Goal: Book appointment/travel/reservation

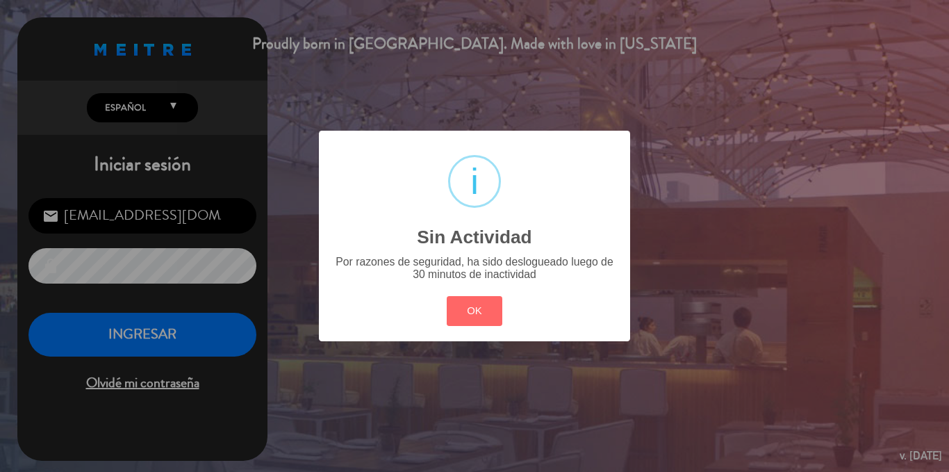
click at [118, 338] on div "? ! i Sin Actividad × Por razones de seguridad, ha sido deslogueado luego de 30…" at bounding box center [474, 236] width 949 height 472
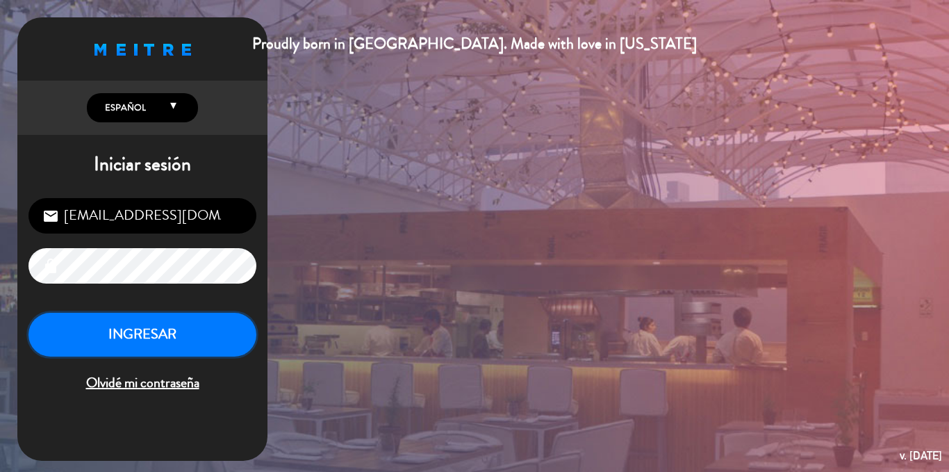
click at [171, 332] on button "INGRESAR" at bounding box center [142, 335] width 228 height 44
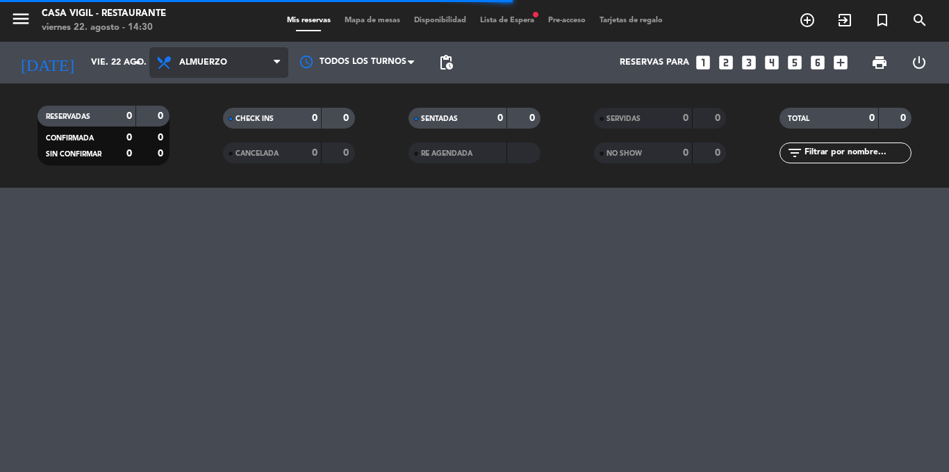
click at [210, 58] on span "Almuerzo" at bounding box center [203, 63] width 48 height 10
click at [202, 156] on div "menu Casa [PERSON_NAME] - Restaurante [DATE] 22. agosto - 14:30 Mis reservas Ma…" at bounding box center [474, 94] width 949 height 188
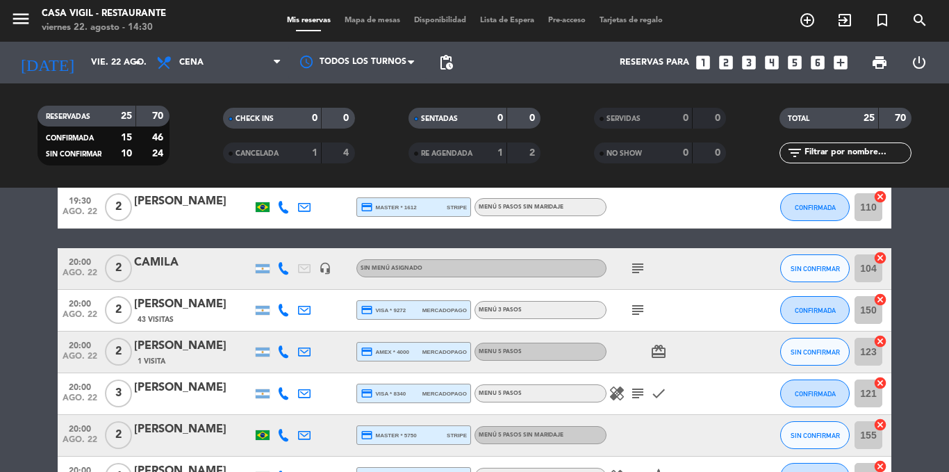
scroll to position [347, 0]
click at [88, 263] on span "20:00" at bounding box center [80, 260] width 35 height 16
click at [81, 309] on span "20:00" at bounding box center [80, 302] width 35 height 16
click at [90, 353] on span "ago. 22" at bounding box center [80, 359] width 35 height 16
click at [82, 393] on span "ago. 22" at bounding box center [80, 401] width 35 height 16
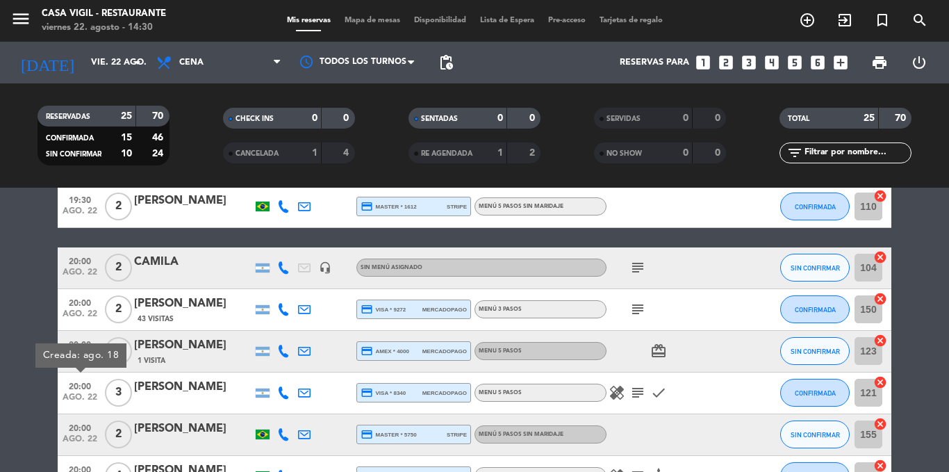
click at [83, 423] on span "20:00" at bounding box center [80, 427] width 35 height 16
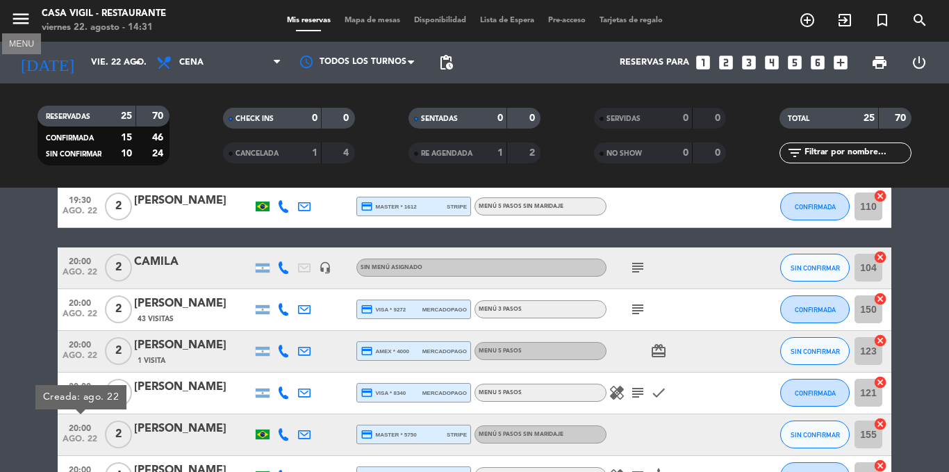
click at [25, 19] on icon "menu" at bounding box center [20, 18] width 21 height 21
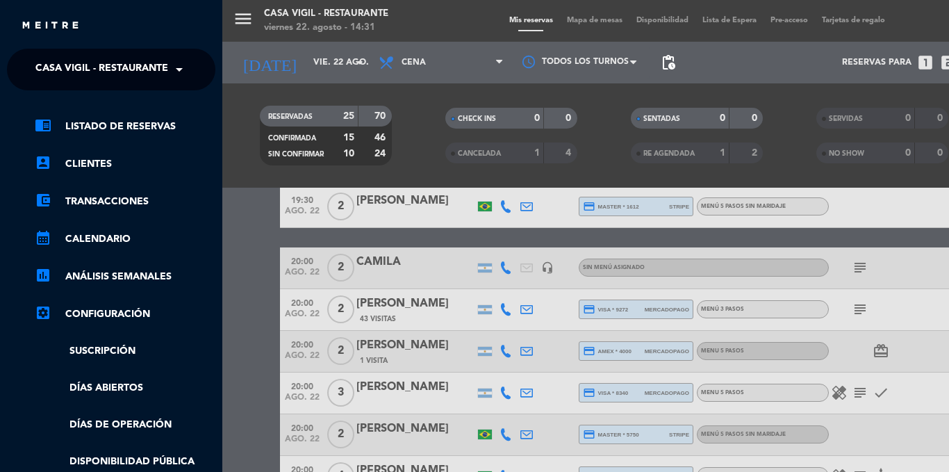
click at [77, 64] on span "Casa Vigil - Restaurante" at bounding box center [101, 69] width 133 height 29
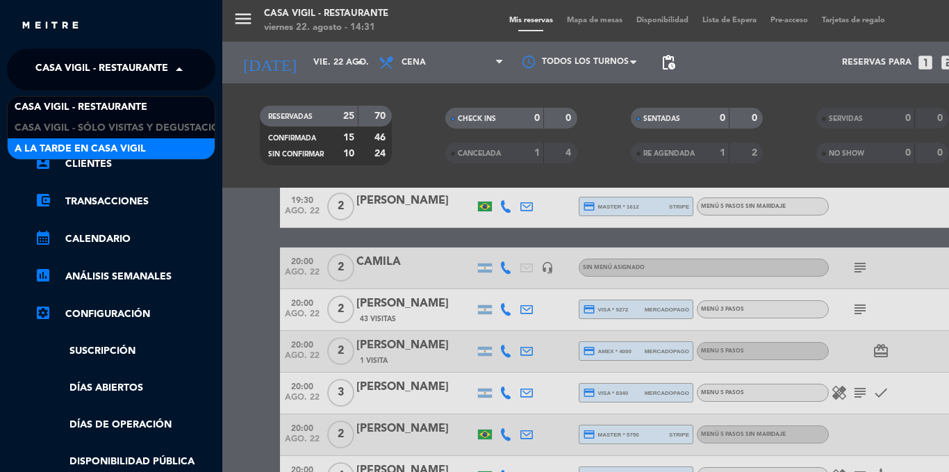
click at [93, 146] on span "A la tarde en Casa Vigil" at bounding box center [80, 149] width 131 height 16
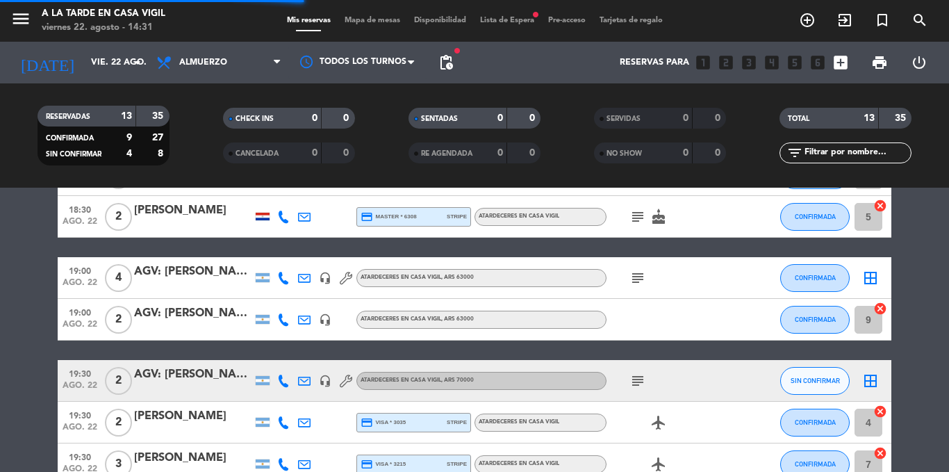
scroll to position [293, 0]
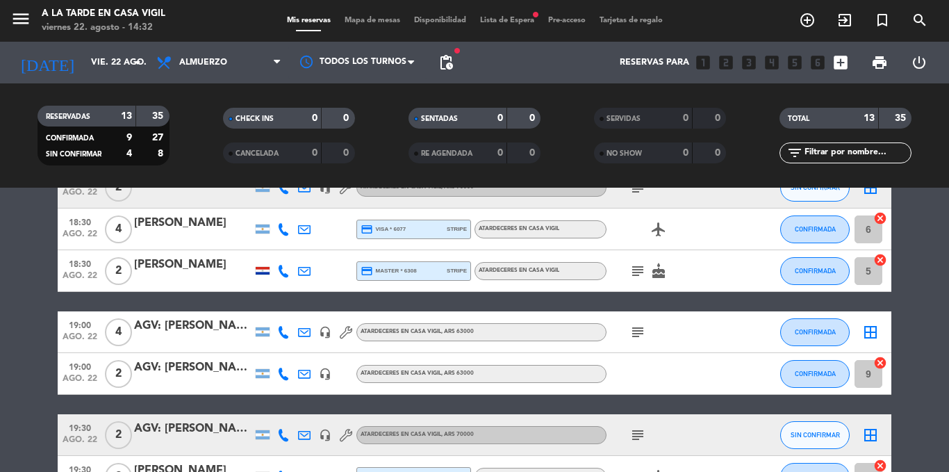
click at [91, 377] on span "ago. 22" at bounding box center [80, 382] width 35 height 16
click at [83, 431] on span "19:30" at bounding box center [80, 427] width 35 height 16
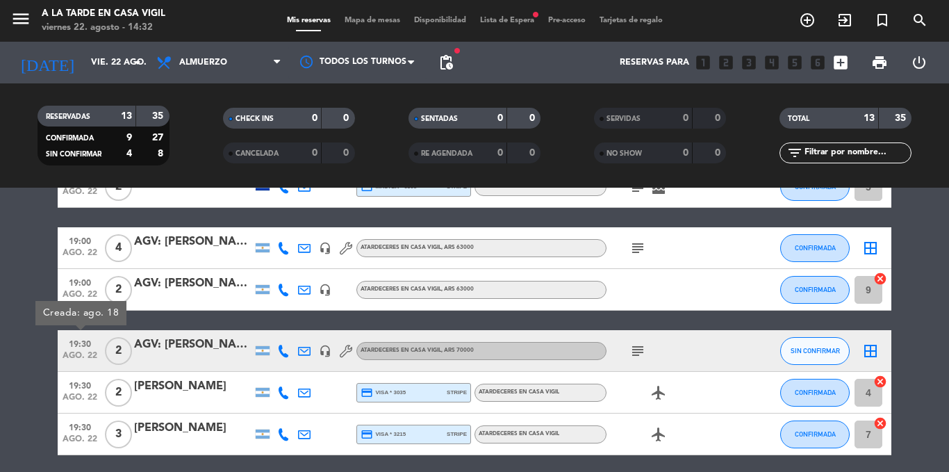
scroll to position [430, 0]
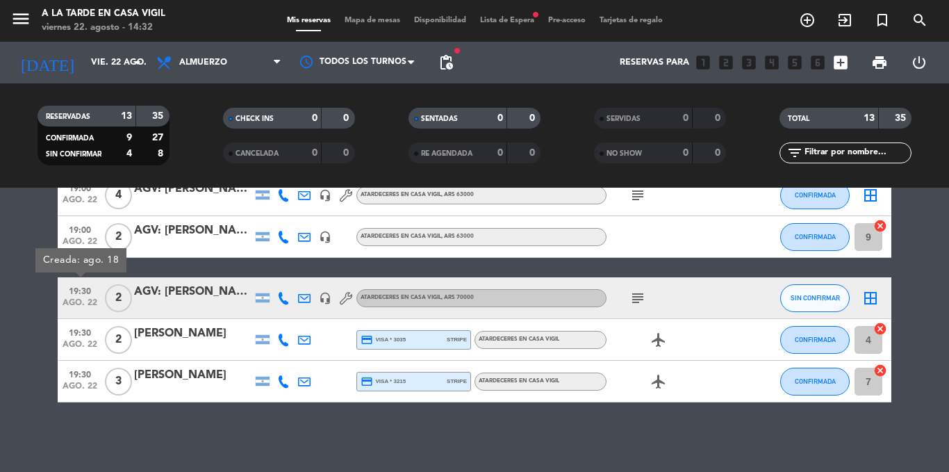
click at [77, 340] on span "ago. 22" at bounding box center [80, 348] width 35 height 16
click at [83, 370] on span "19:30" at bounding box center [80, 374] width 35 height 16
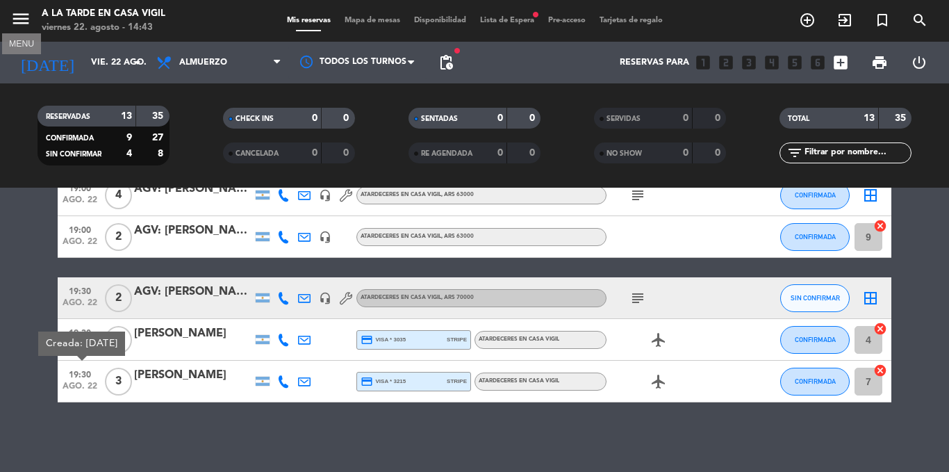
click at [27, 19] on icon "menu" at bounding box center [20, 18] width 21 height 21
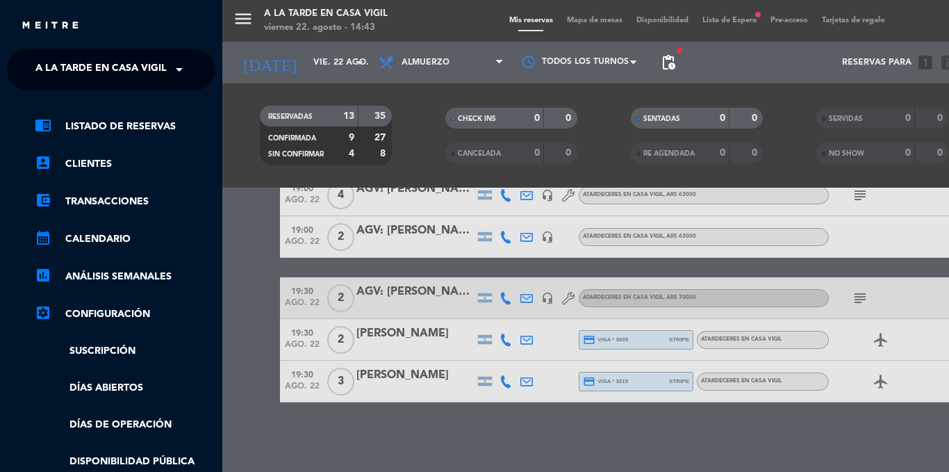
click at [81, 69] on span "A la tarde en Casa Vigil" at bounding box center [100, 69] width 131 height 29
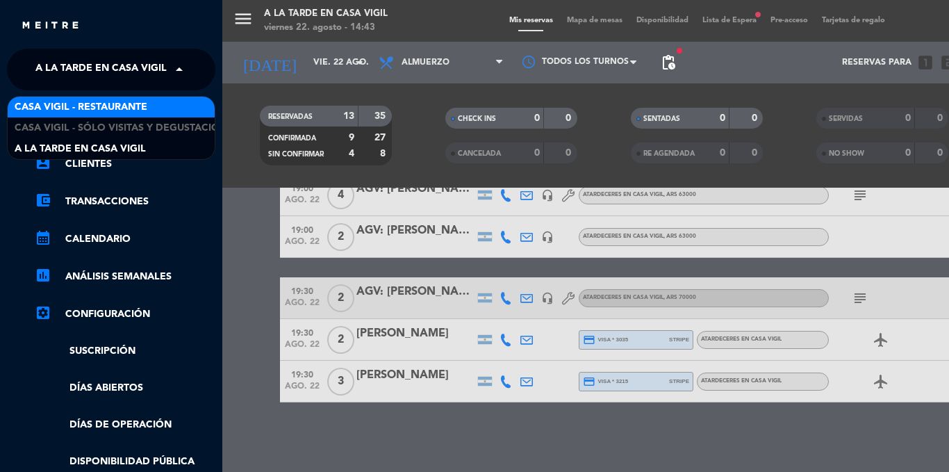
click at [106, 106] on span "Casa Vigil - Restaurante" at bounding box center [81, 107] width 133 height 16
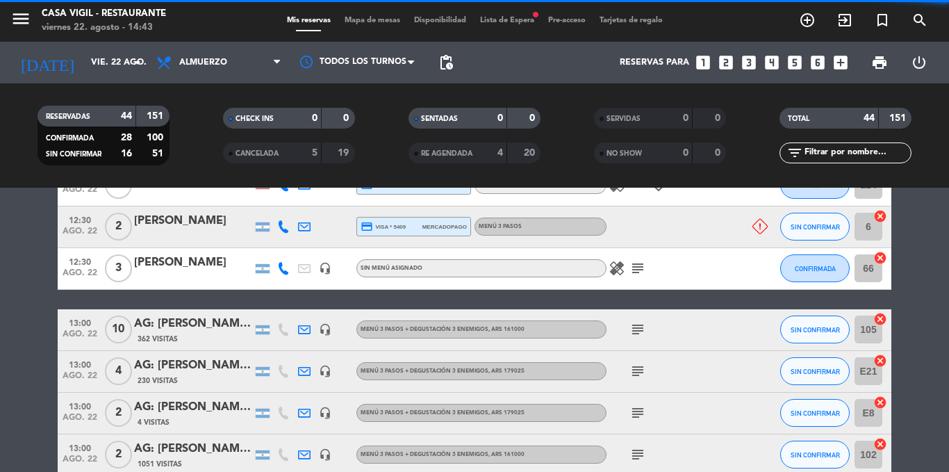
scroll to position [484, 0]
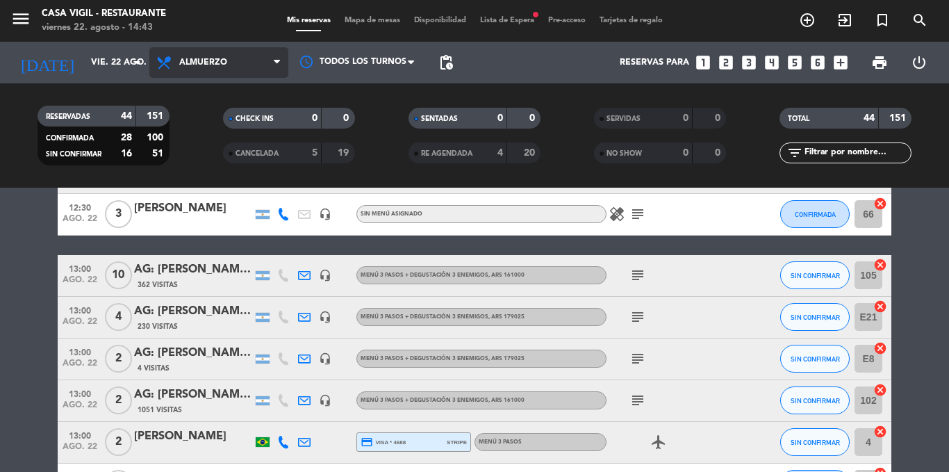
click at [212, 60] on span "Almuerzo" at bounding box center [203, 63] width 48 height 10
click at [192, 154] on div "menu Casa [PERSON_NAME] - Restaurante [DATE] 22. agosto - 14:43 Mis reservas Ma…" at bounding box center [474, 94] width 949 height 188
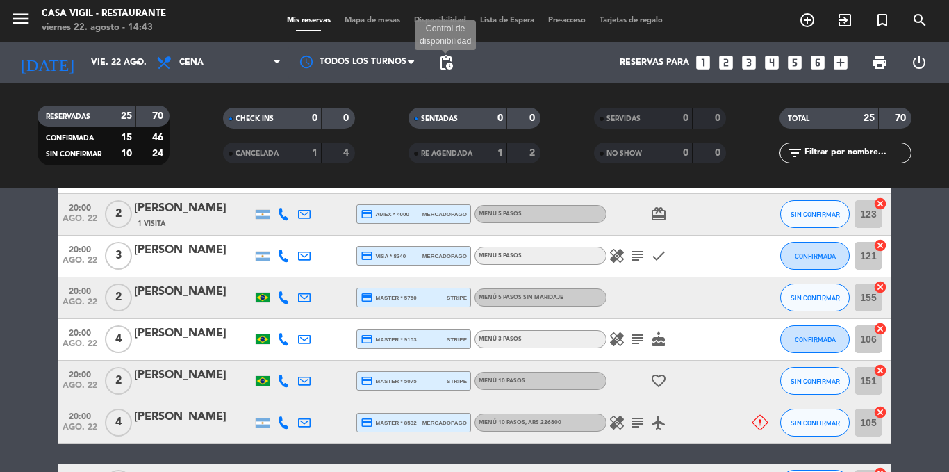
click at [445, 61] on span "pending_actions" at bounding box center [446, 62] width 17 height 17
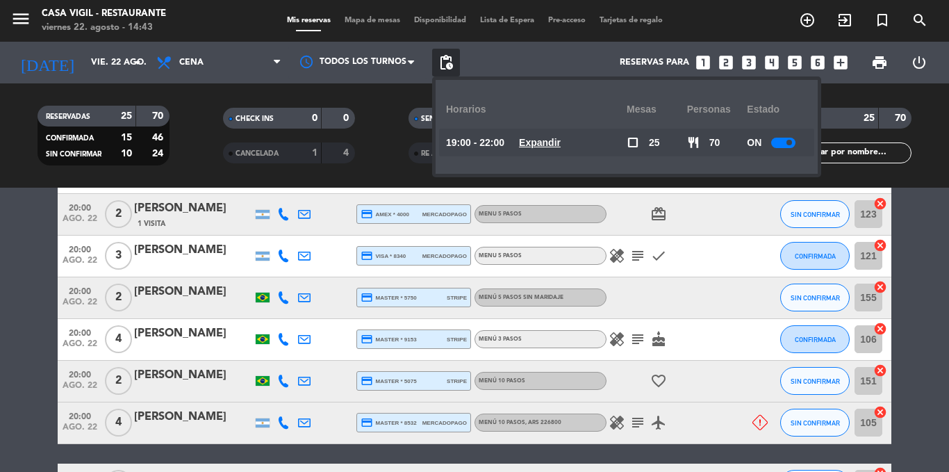
click at [445, 61] on span "pending_actions" at bounding box center [446, 62] width 17 height 17
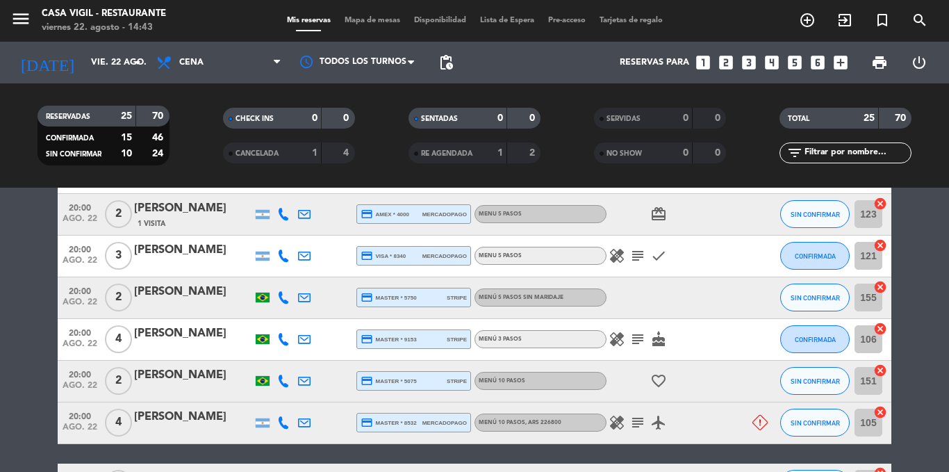
click at [619, 256] on icon "healing" at bounding box center [617, 255] width 17 height 17
click at [621, 340] on icon "healing" at bounding box center [617, 339] width 17 height 17
click at [621, 423] on icon "healing" at bounding box center [617, 422] width 17 height 17
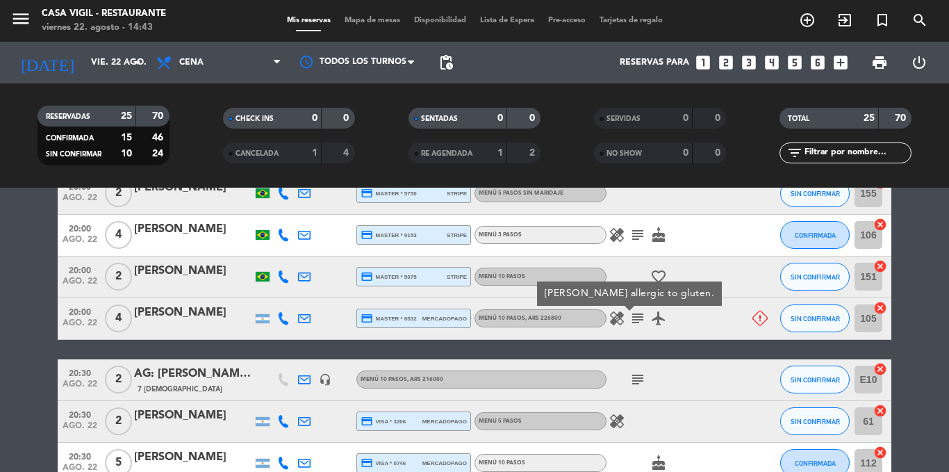
scroll to position [623, 0]
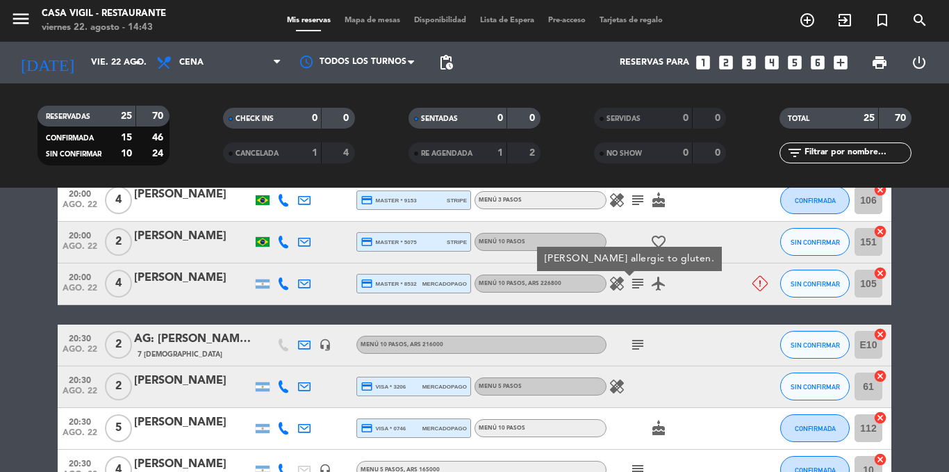
click at [620, 389] on icon "healing" at bounding box center [617, 386] width 17 height 17
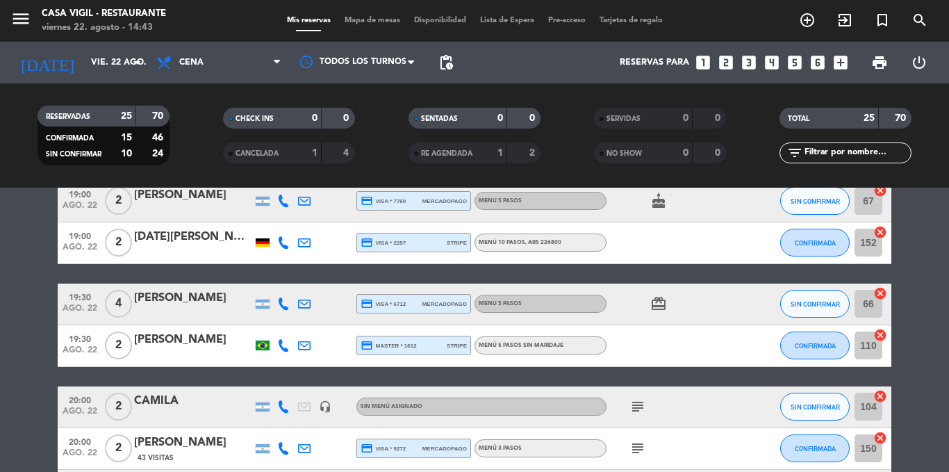
scroll to position [278, 0]
